Goal: Browse casually: Explore the website without a specific task or goal

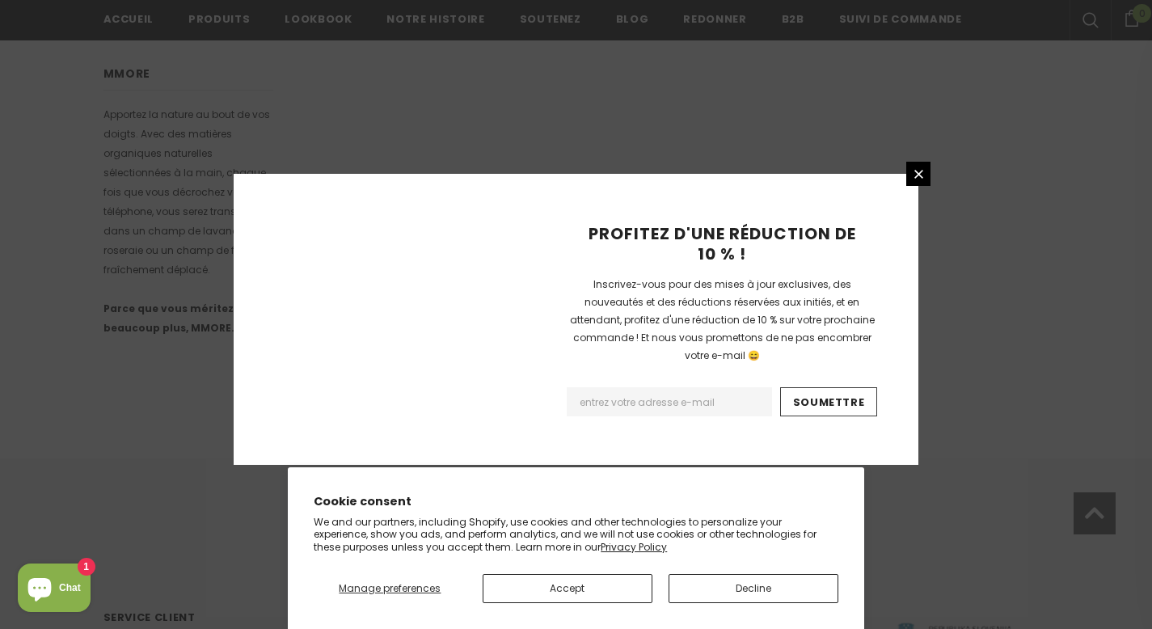
scroll to position [1067, 0]
